Goal: Check status: Check status

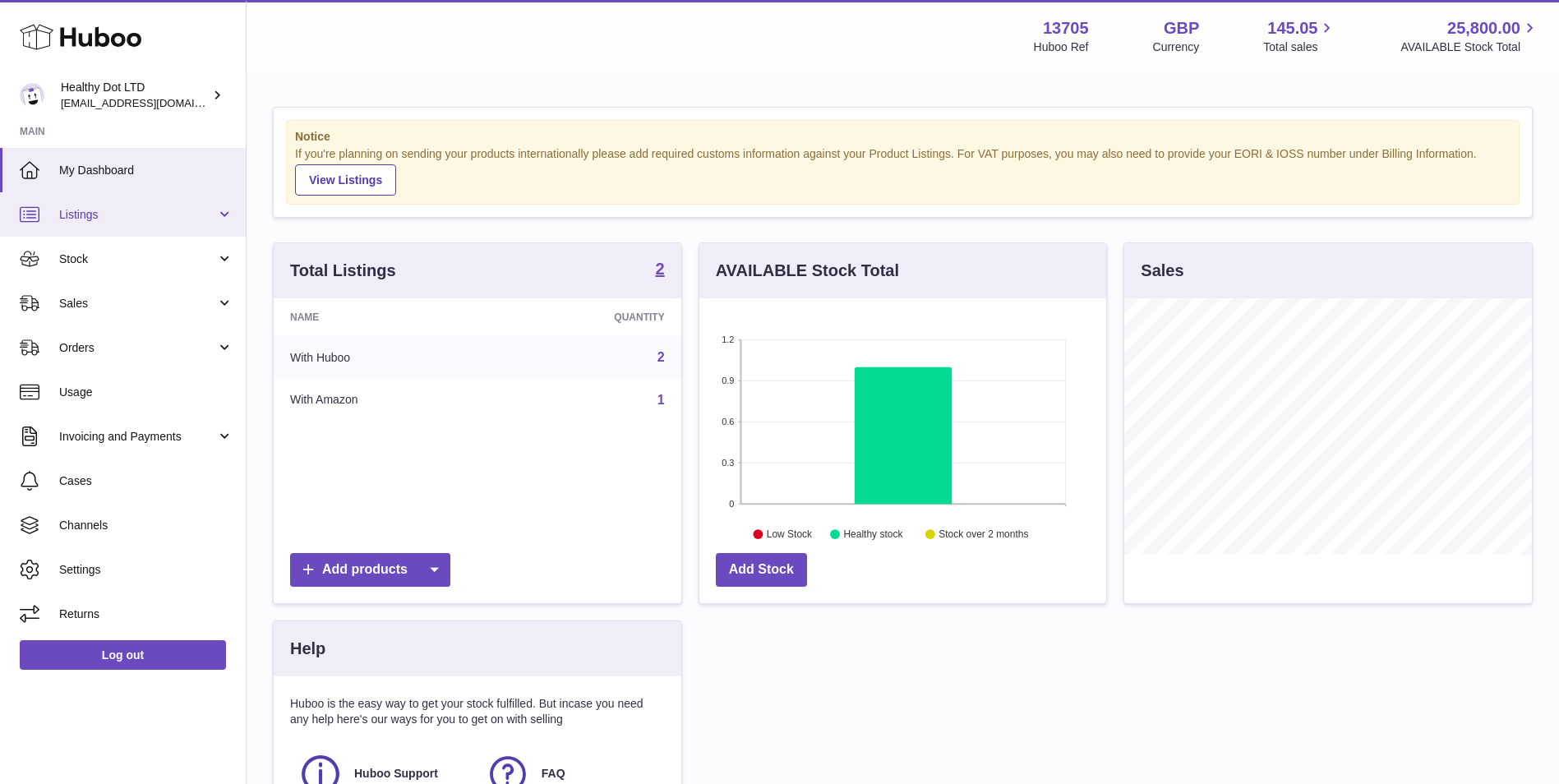
scroll to position [256, 407]
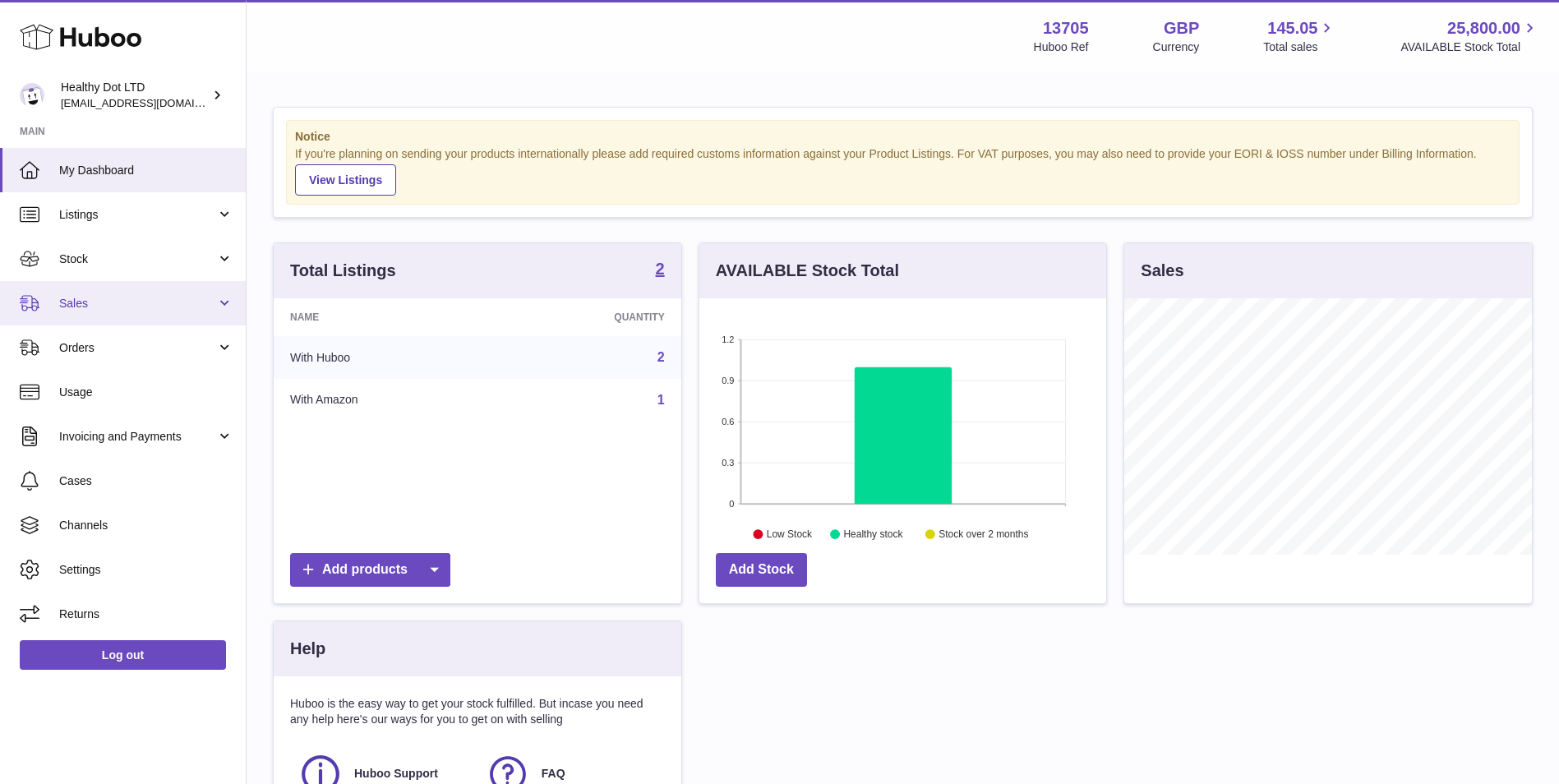
click at [113, 304] on span "Sales" at bounding box center [137, 304] width 157 height 16
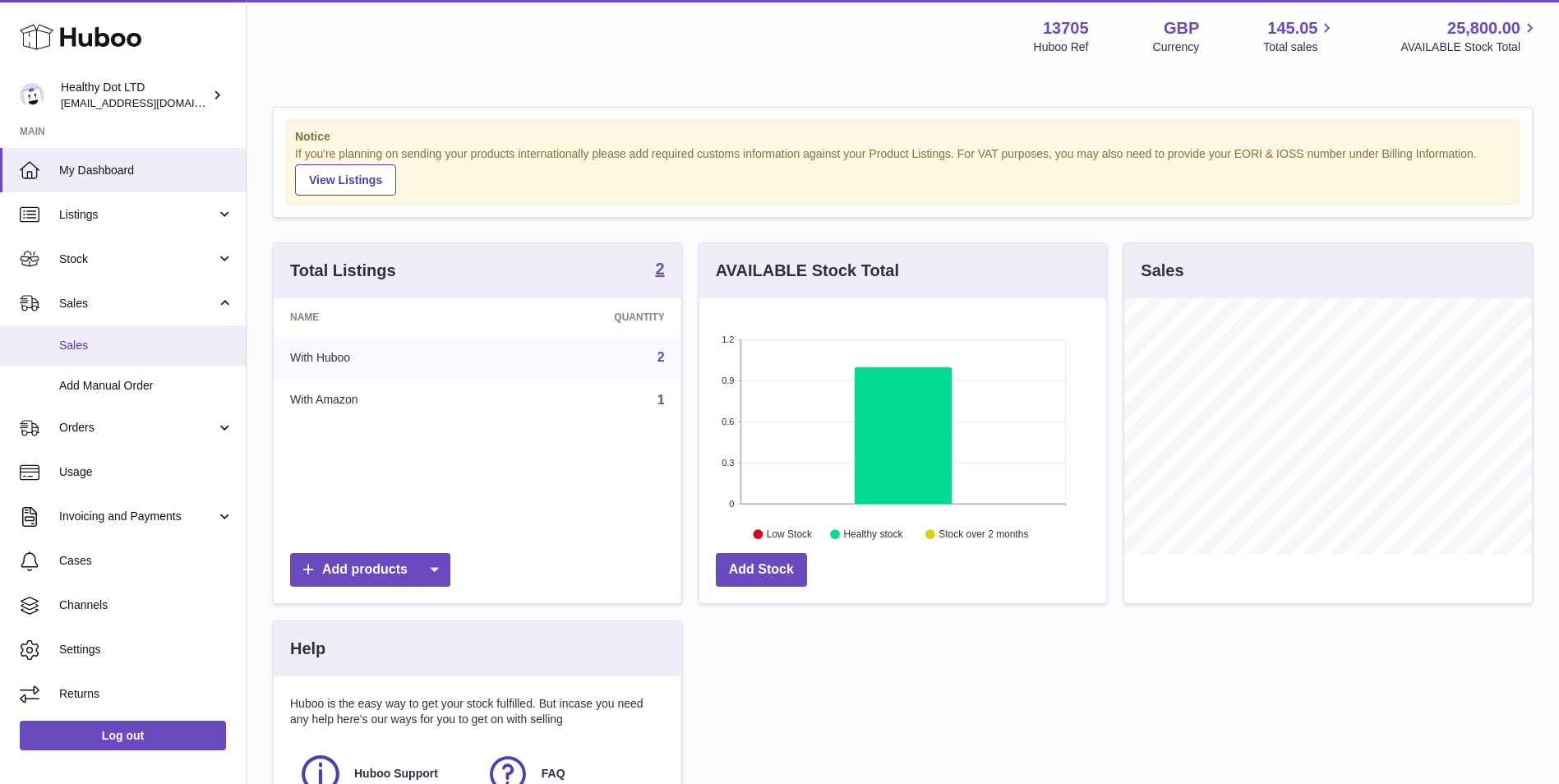
click at [109, 337] on span "Sales" at bounding box center [146, 345] width 175 height 16
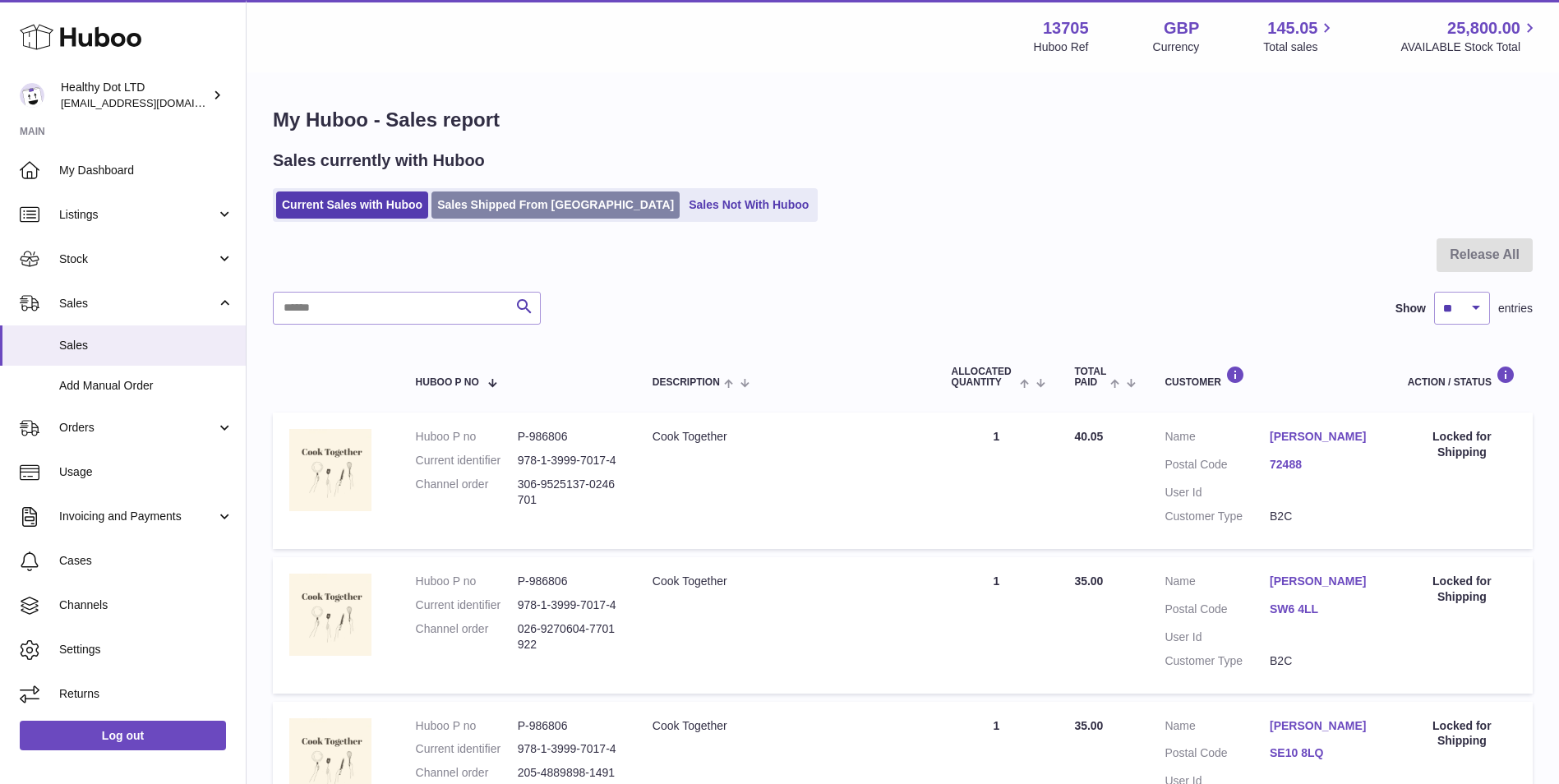
click at [514, 191] on link "Sales Shipped From [GEOGRAPHIC_DATA]" at bounding box center [555, 205] width 248 height 27
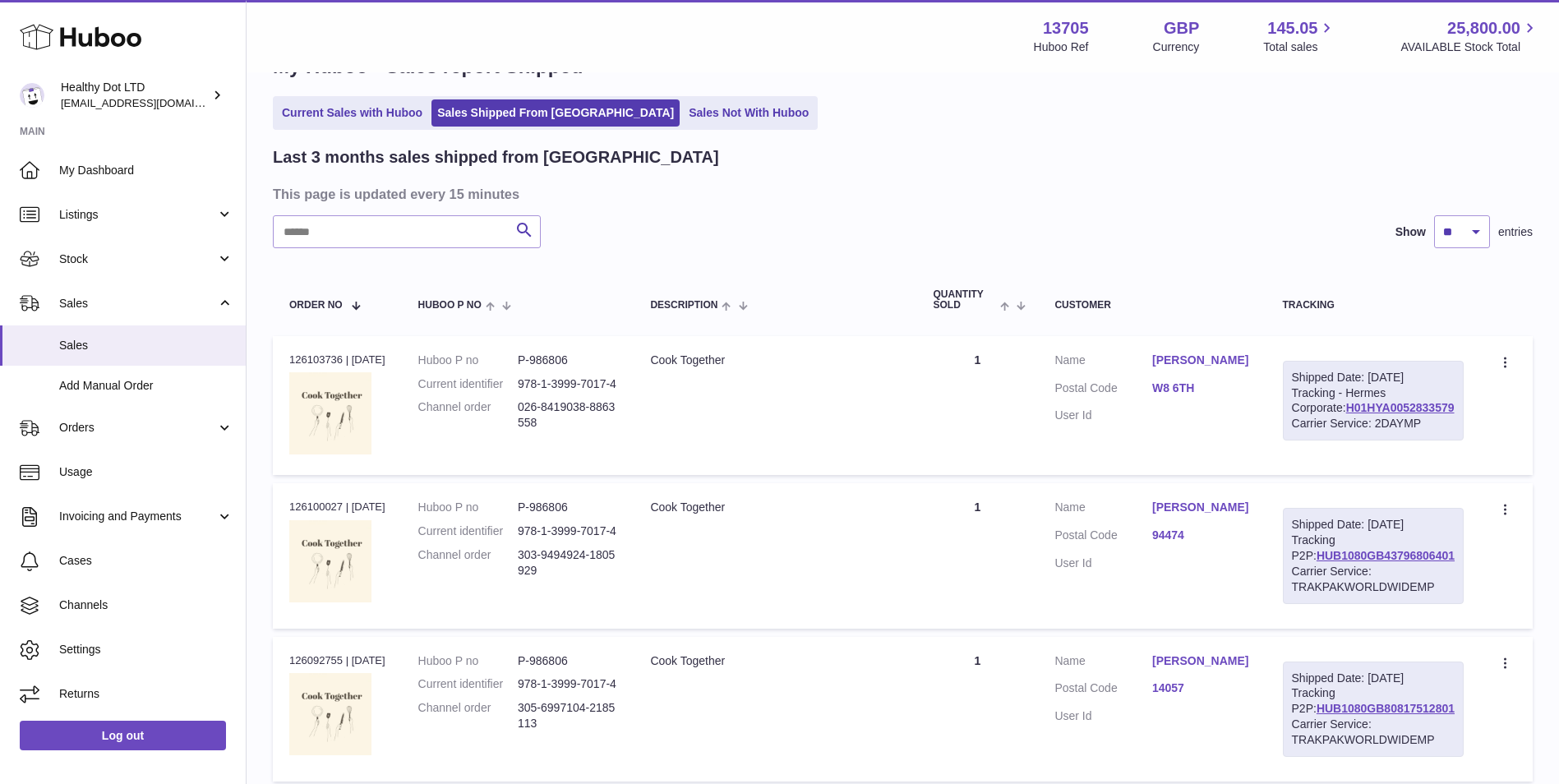
scroll to position [82, 0]
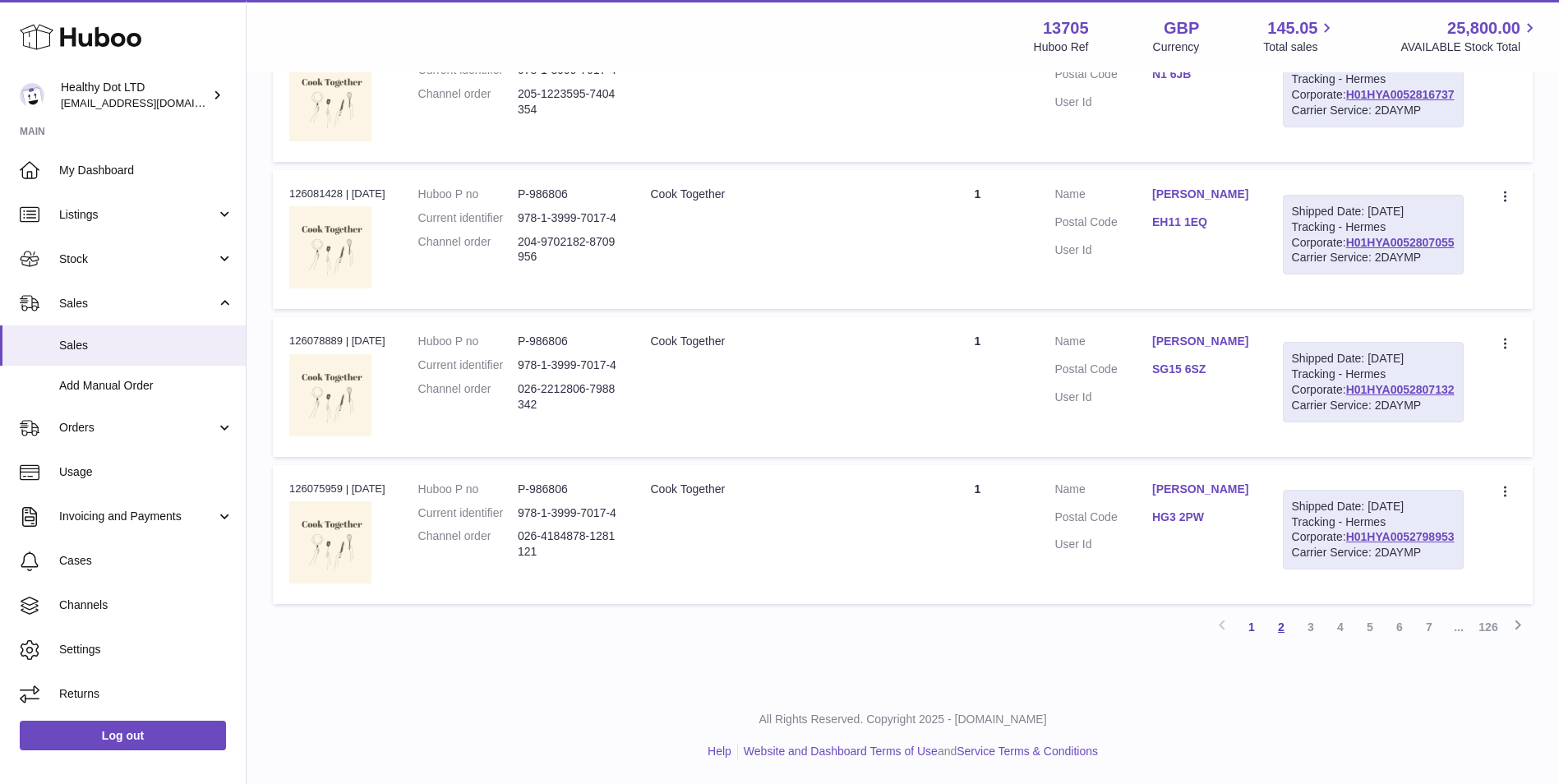
click at [1284, 630] on link "2" at bounding box center [1281, 626] width 29 height 29
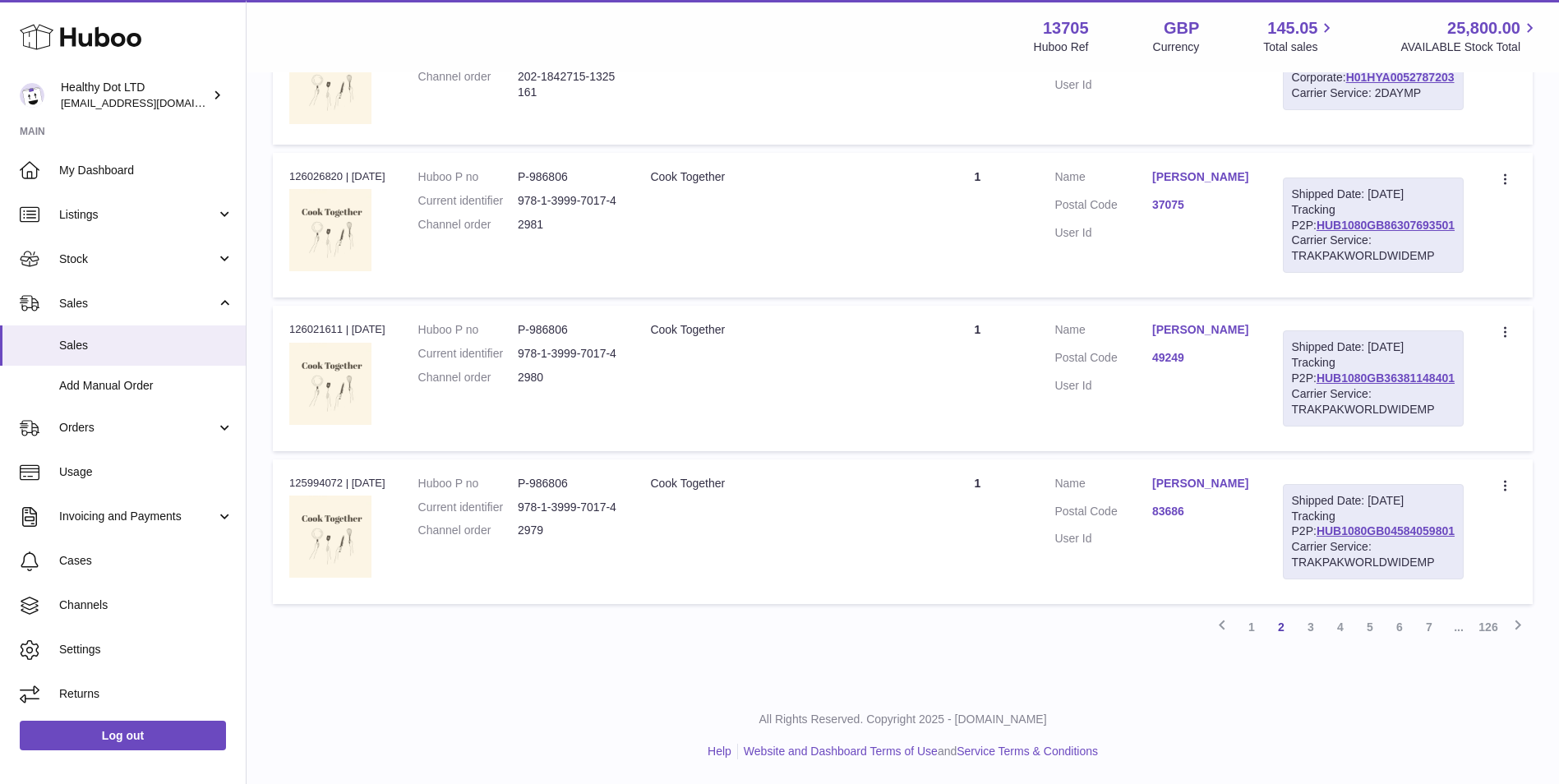
scroll to position [1463, 0]
click at [1304, 622] on link "3" at bounding box center [1311, 626] width 29 height 29
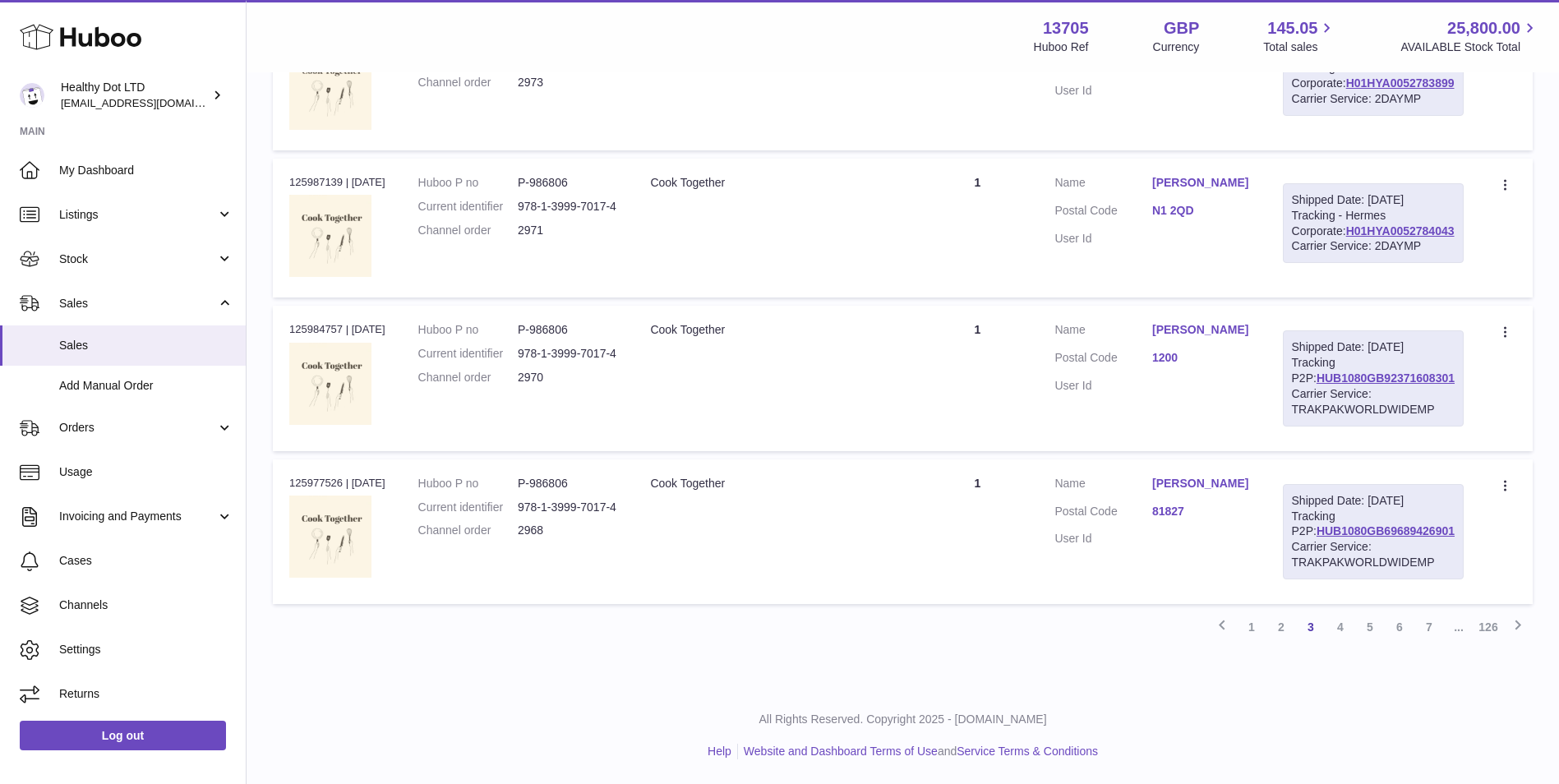
scroll to position [1463, 0]
